Goal: Find specific page/section: Find specific page/section

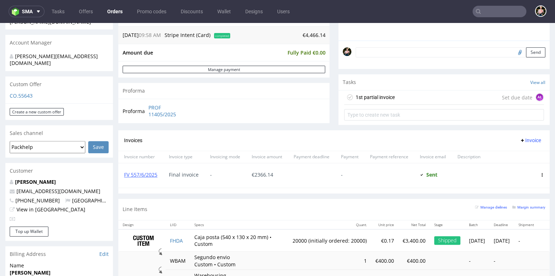
scroll to position [300, 0]
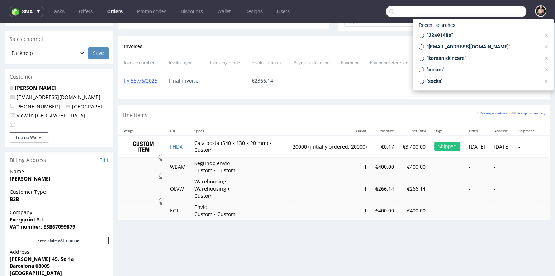
click at [497, 12] on input "text" at bounding box center [456, 11] width 140 height 11
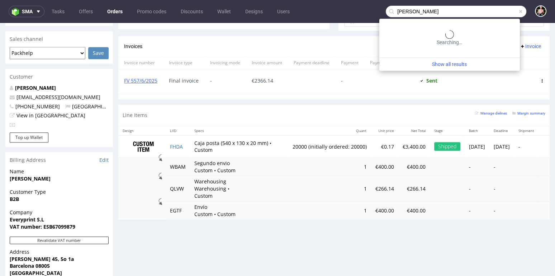
type input "aguirre"
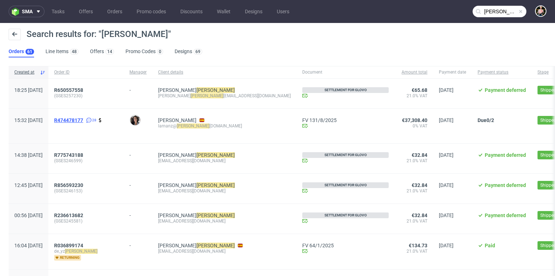
click at [83, 119] on span "R474478177" at bounding box center [68, 120] width 29 height 6
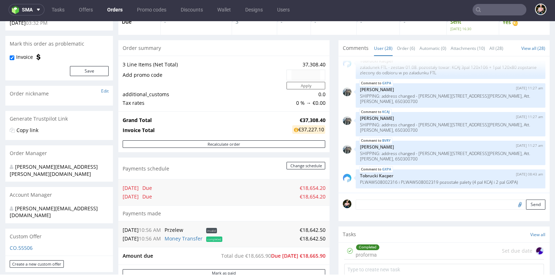
scroll to position [49, 0]
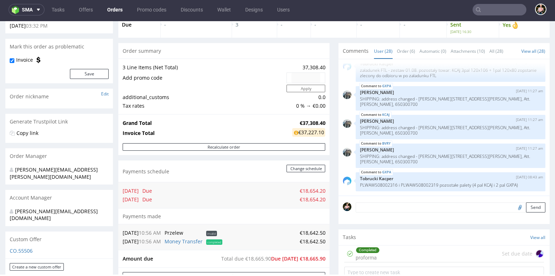
click at [488, 10] on input "text" at bounding box center [499, 9] width 54 height 11
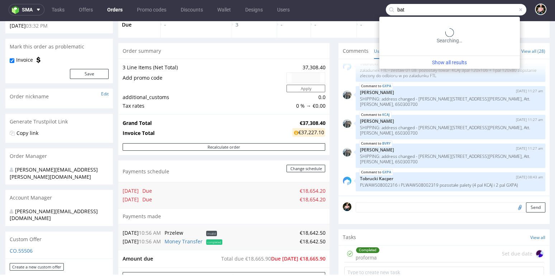
type input "bat"
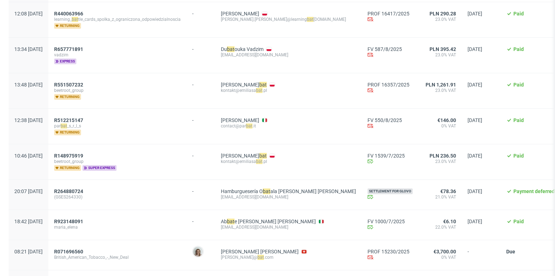
scroll to position [198, 0]
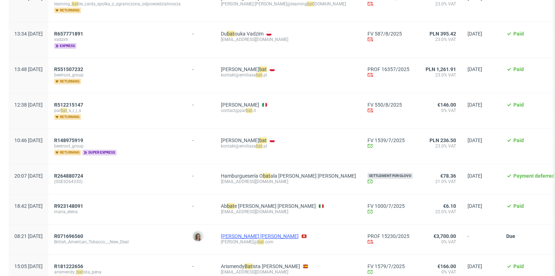
click at [265, 233] on link "Nicolas Leal Reina" at bounding box center [260, 236] width 78 height 6
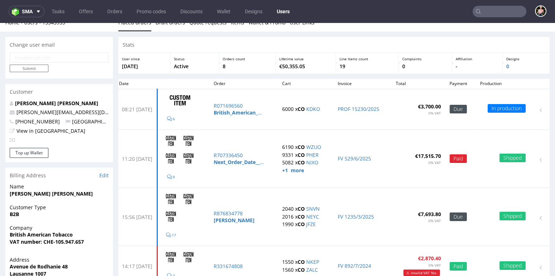
scroll to position [8, 0]
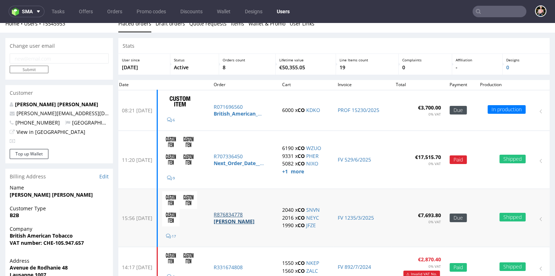
click at [240, 215] on p "R876834778" at bounding box center [244, 214] width 60 height 7
click at [245, 105] on p "R071696560" at bounding box center [244, 106] width 60 height 7
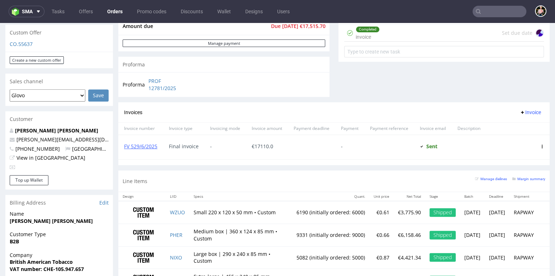
scroll to position [300, 0]
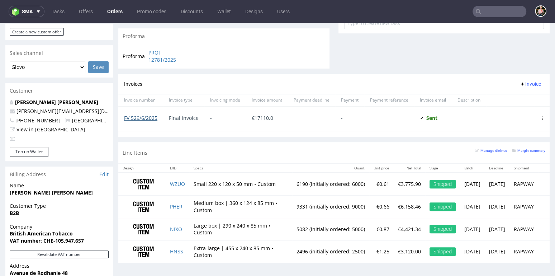
click at [144, 116] on link "FV 529/6/2025" at bounding box center [140, 117] width 33 height 7
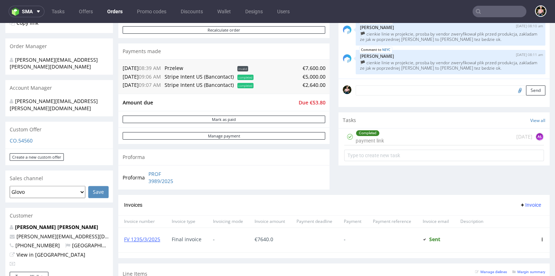
scroll to position [176, 0]
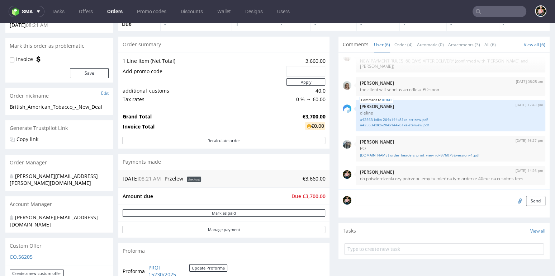
scroll to position [49, 0]
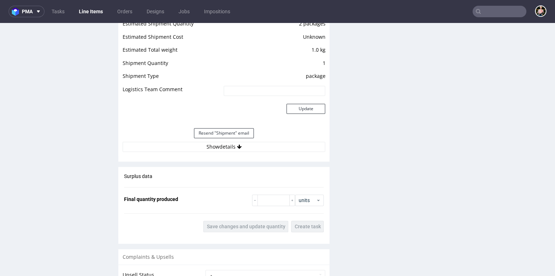
scroll to position [687, 0]
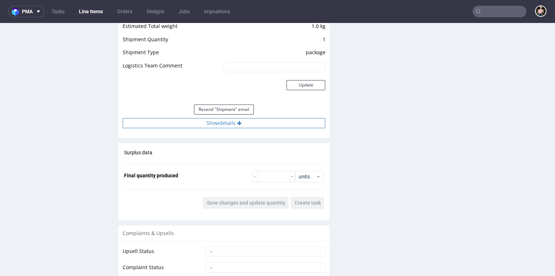
click at [219, 119] on button "Show details" at bounding box center [224, 123] width 202 height 10
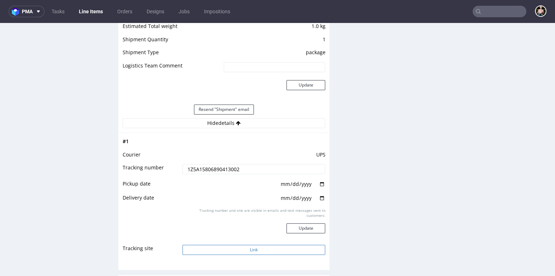
click at [243, 245] on button "Link" at bounding box center [253, 249] width 143 height 10
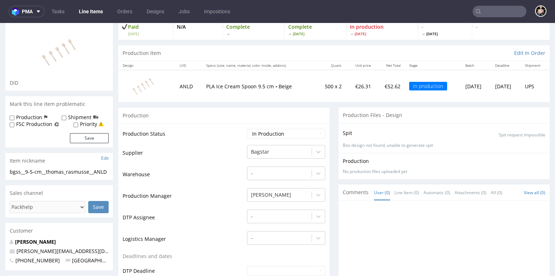
scroll to position [82, 0]
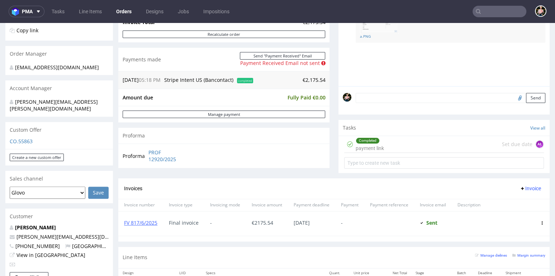
scroll to position [158, 0]
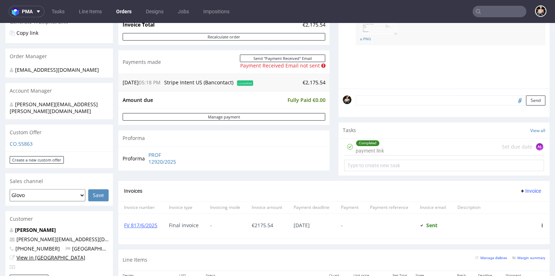
click at [40, 254] on link "View in [GEOGRAPHIC_DATA]" at bounding box center [50, 257] width 69 height 7
